Goal: Task Accomplishment & Management: Manage account settings

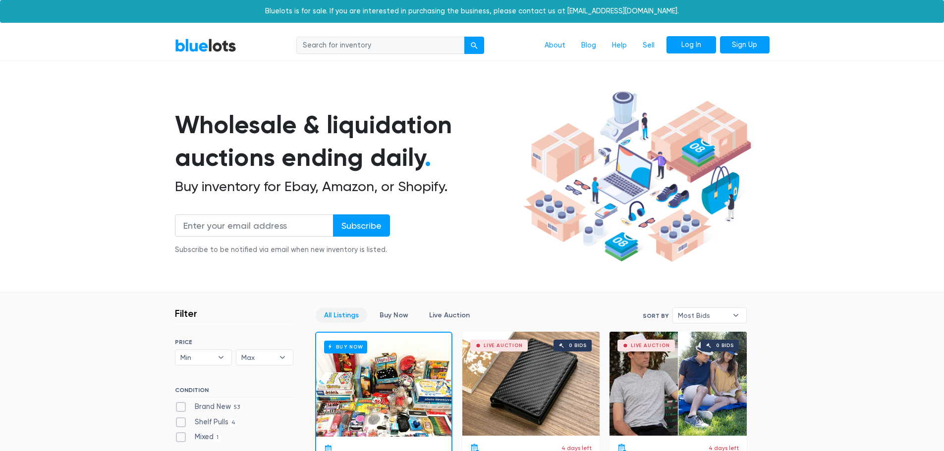
click at [695, 38] on link "Log In" at bounding box center [691, 45] width 50 height 18
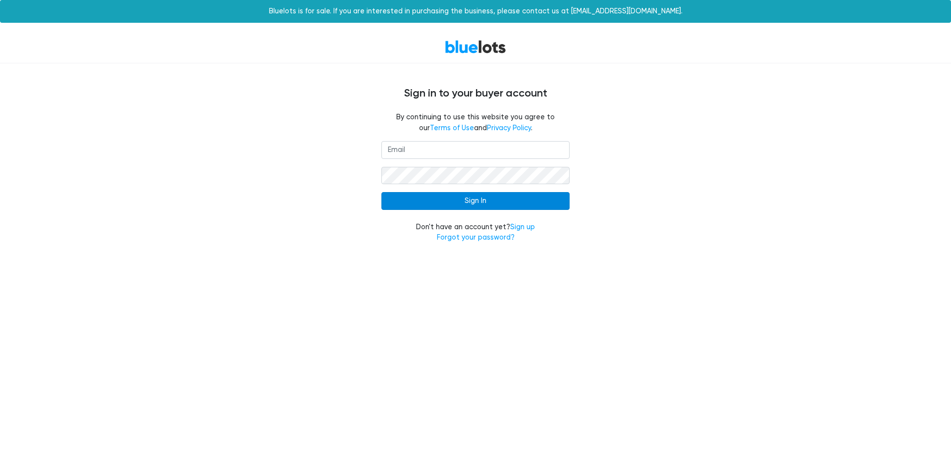
type input "[EMAIL_ADDRESS][DOMAIN_NAME]"
click at [468, 203] on input "Sign In" at bounding box center [475, 201] width 188 height 18
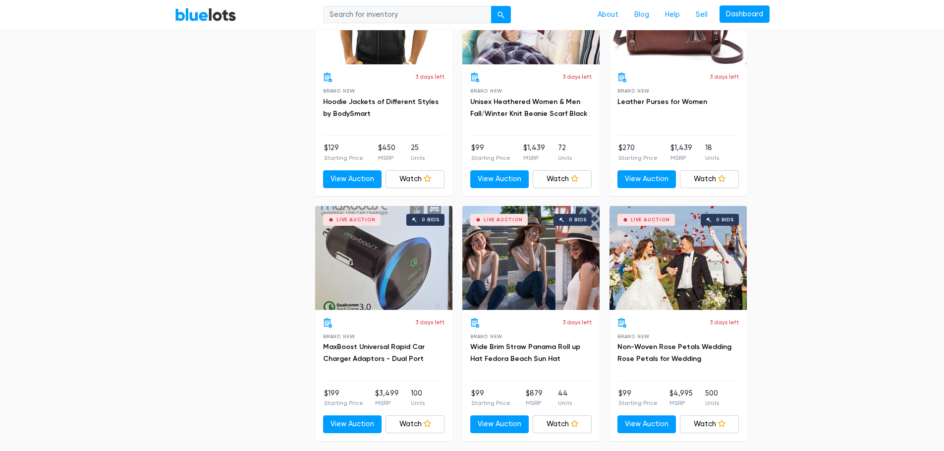
scroll to position [2278, 0]
